Goal: Check status: Check status

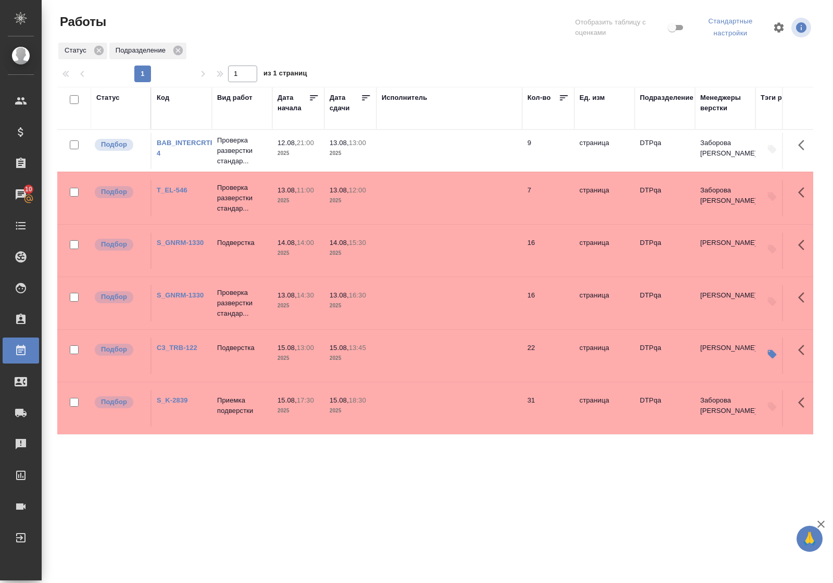
click at [108, 99] on div "Статус" at bounding box center [107, 98] width 23 height 10
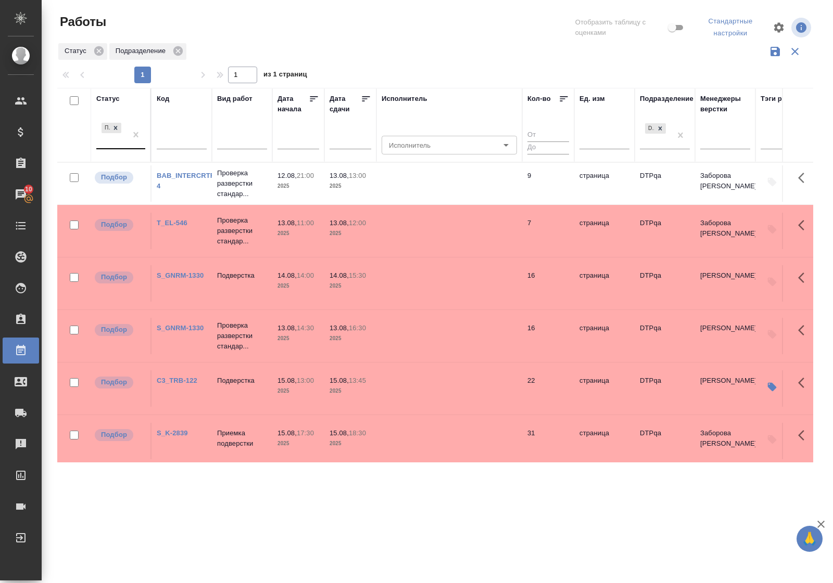
click at [131, 146] on div at bounding box center [135, 135] width 19 height 28
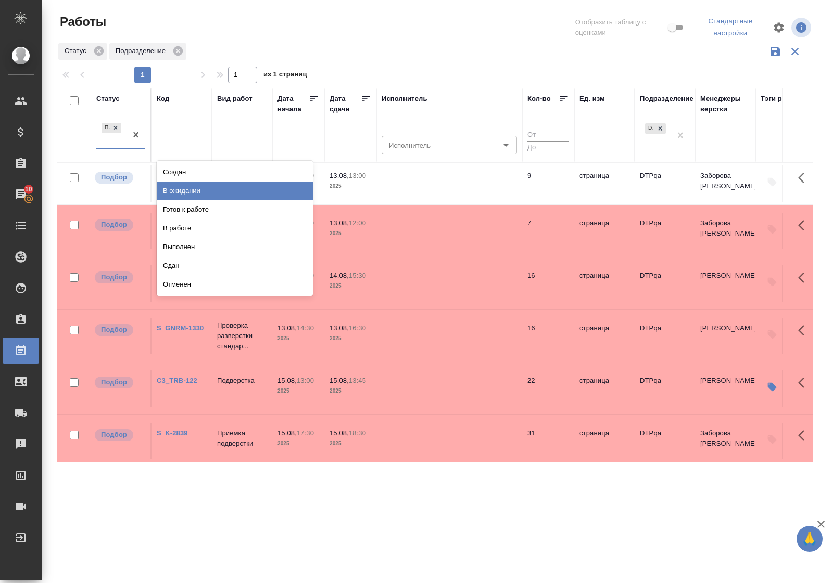
click at [165, 186] on div "В ожидании" at bounding box center [235, 191] width 156 height 19
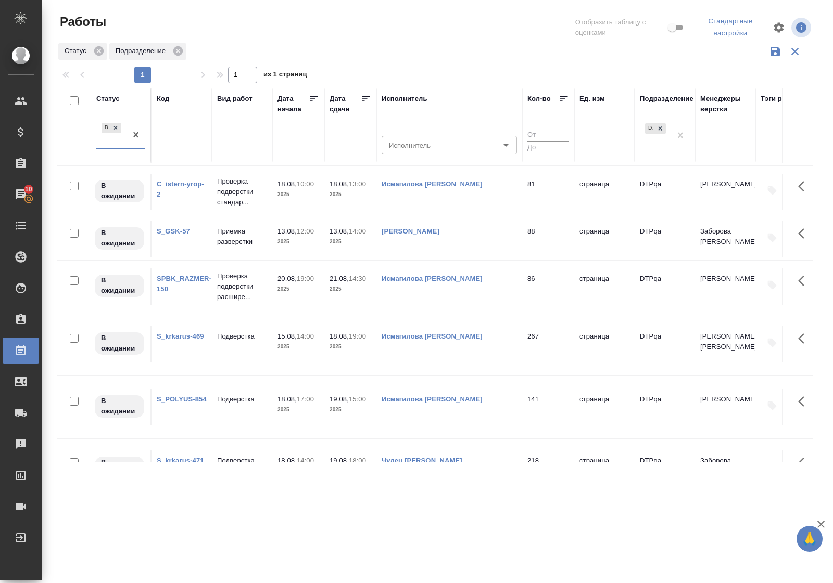
scroll to position [195, 0]
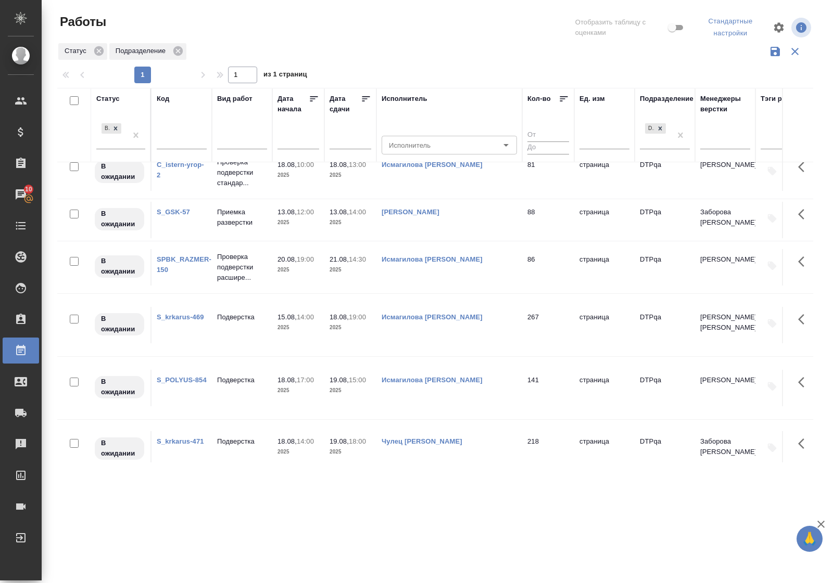
click at [180, 213] on link "S_GSK-57" at bounding box center [173, 212] width 33 height 8
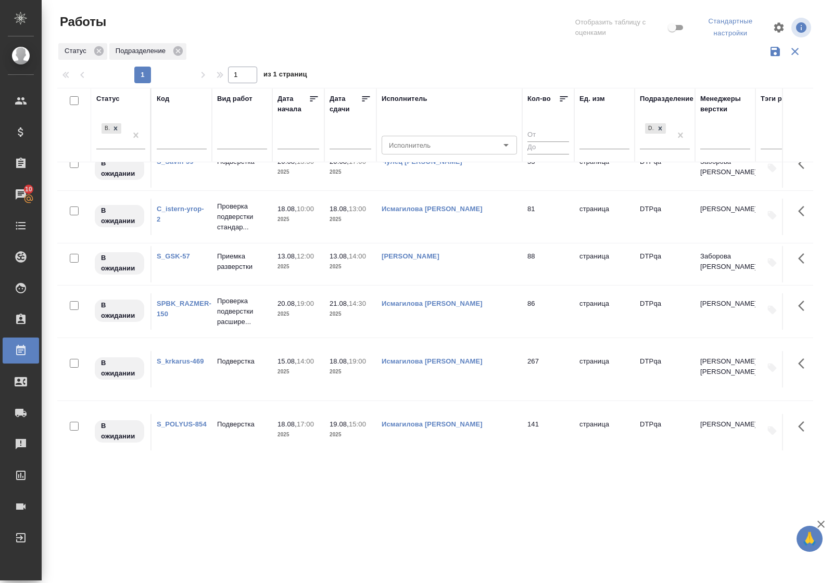
scroll to position [0, 0]
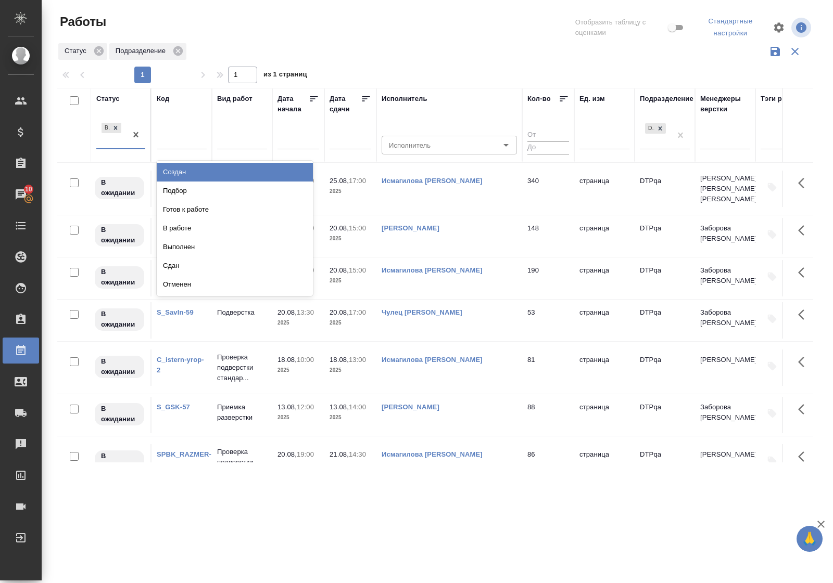
click at [112, 146] on div "В ожидании" at bounding box center [111, 135] width 30 height 28
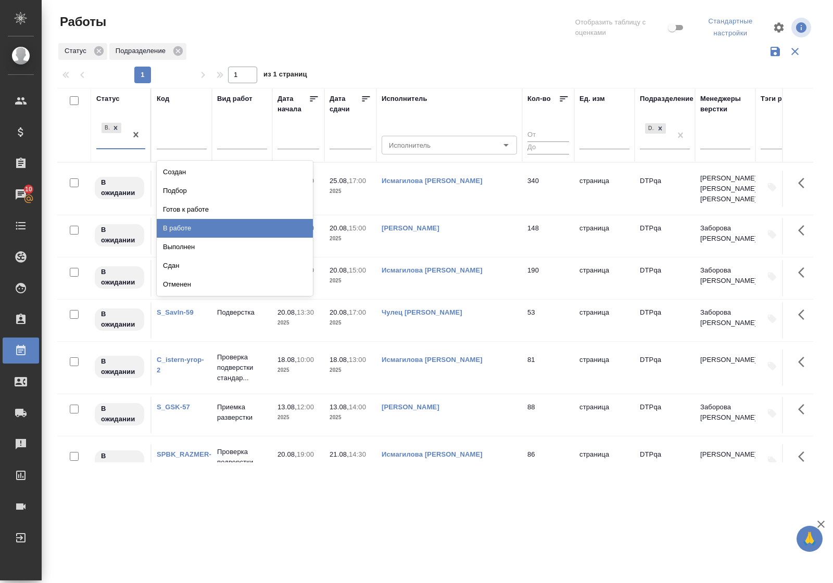
click at [187, 226] on div "В работе" at bounding box center [235, 228] width 156 height 19
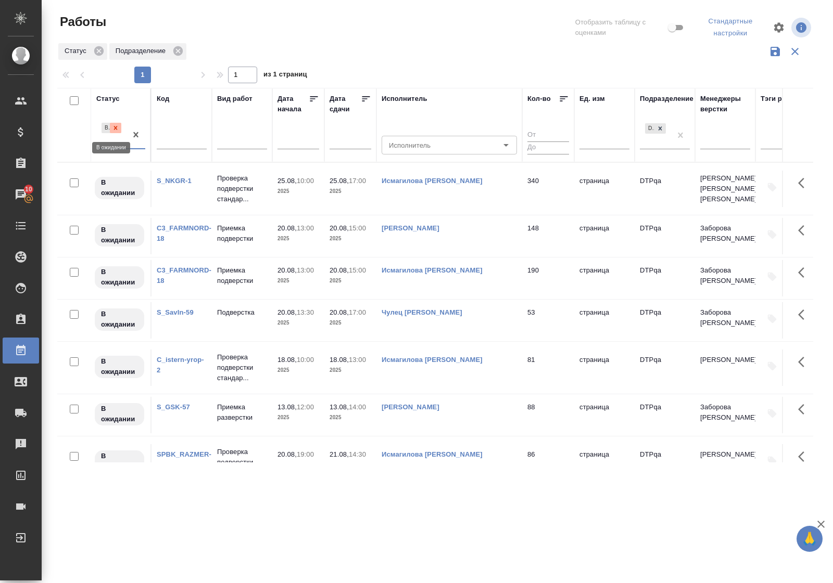
drag, startPoint x: 124, startPoint y: 146, endPoint x: 120, endPoint y: 130, distance: 16.7
click at [120, 130] on div at bounding box center [115, 128] width 11 height 11
click at [121, 146] on div at bounding box center [120, 139] width 49 height 15
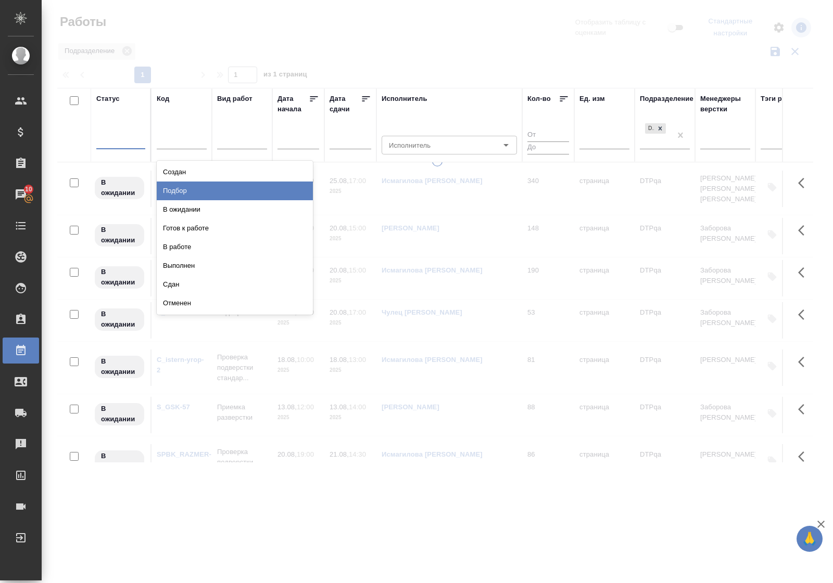
click at [208, 245] on div "В работе" at bounding box center [235, 247] width 156 height 19
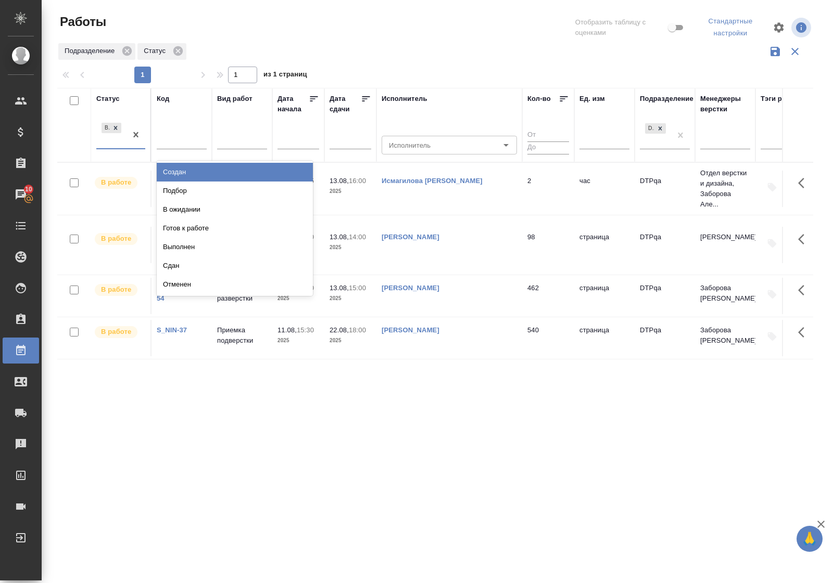
click at [113, 147] on div "В работе" at bounding box center [111, 135] width 30 height 28
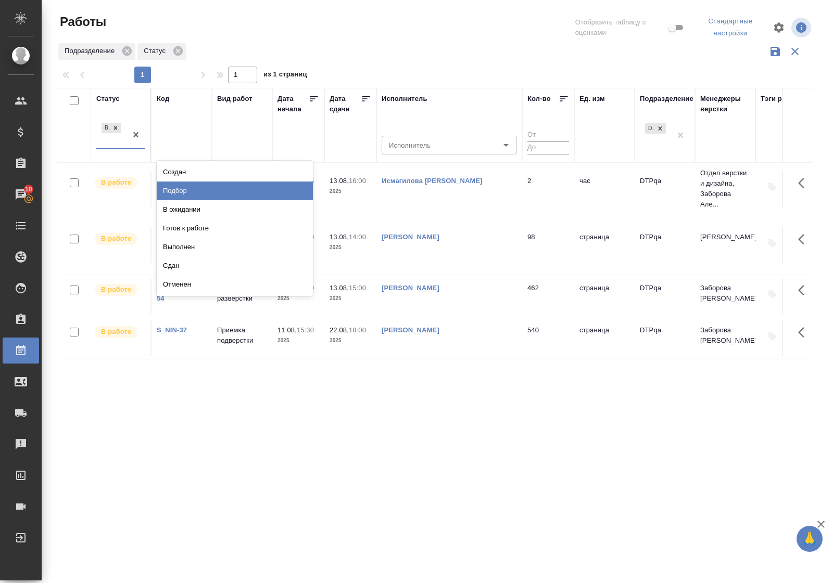
click at [168, 188] on div "Подбор" at bounding box center [235, 191] width 156 height 19
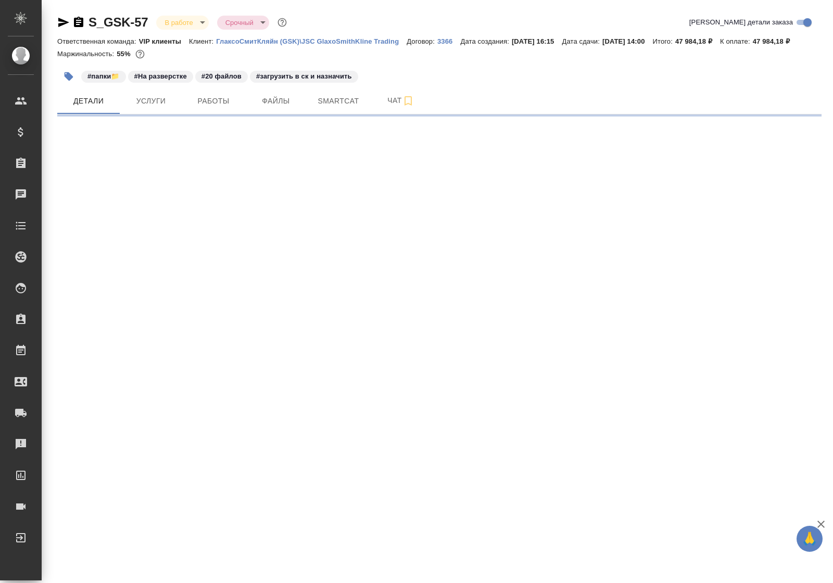
select select "RU"
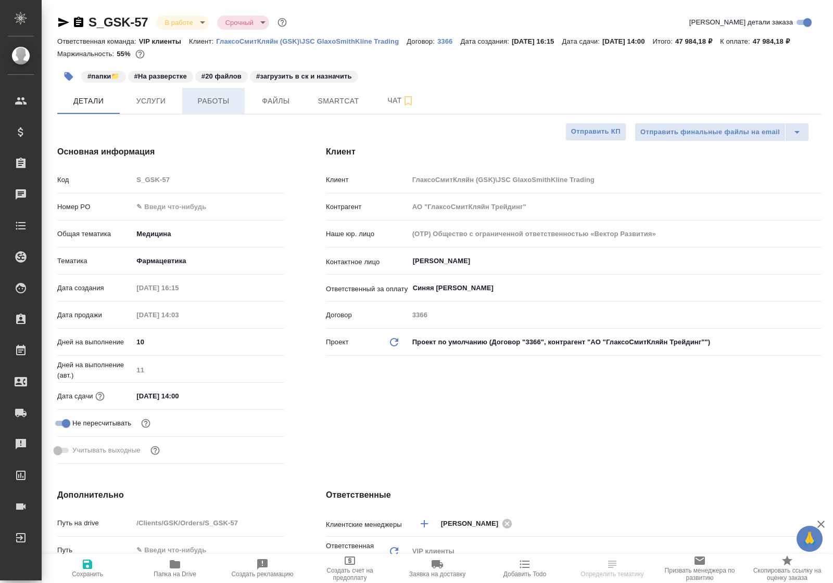
type textarea "x"
type input "[PERSON_NAME]"
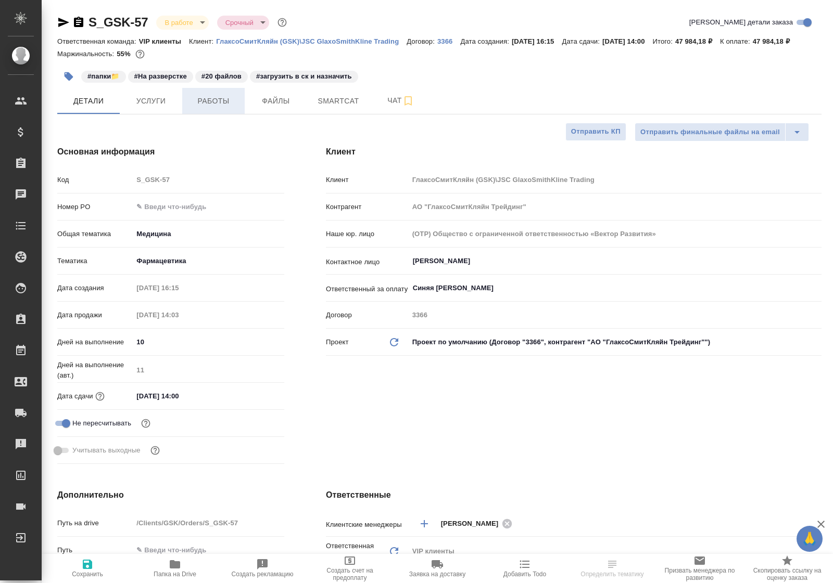
click at [208, 108] on span "Работы" at bounding box center [213, 101] width 50 height 13
type textarea "x"
